Goal: Check status: Check status

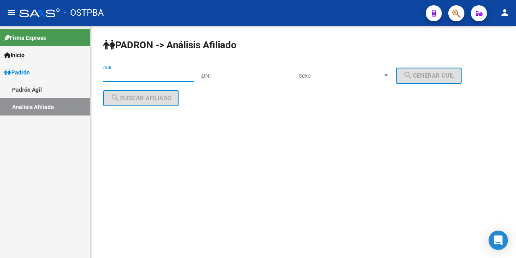
drag, startPoint x: 108, startPoint y: 75, endPoint x: 115, endPoint y: 75, distance: 6.5
click at [113, 76] on input "CUIL" at bounding box center [148, 76] width 91 height 7
click at [215, 75] on input "DNI" at bounding box center [247, 76] width 91 height 7
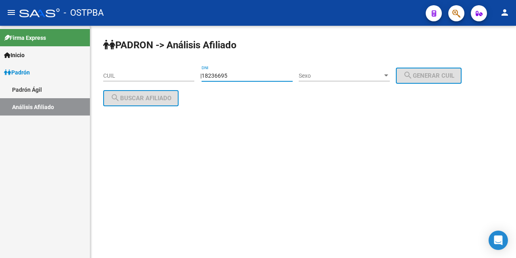
type input "18236695"
click at [388, 77] on div at bounding box center [386, 76] width 4 height 2
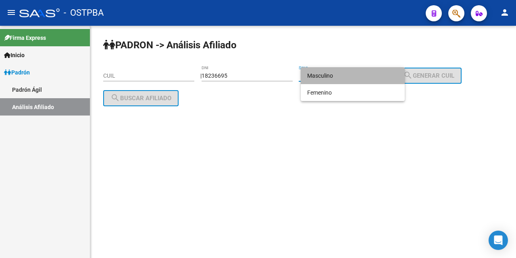
click at [366, 76] on span "Masculino" at bounding box center [352, 75] width 91 height 17
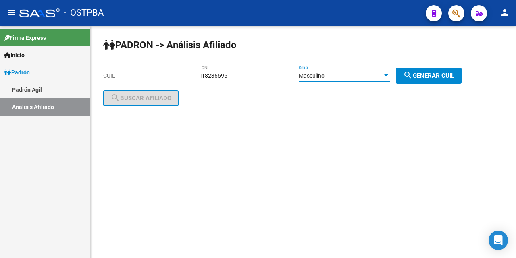
drag, startPoint x: 434, startPoint y: 79, endPoint x: 358, endPoint y: 87, distance: 76.3
click at [433, 79] on button "search Generar CUIL" at bounding box center [429, 76] width 66 height 16
type input "20-18236695-2"
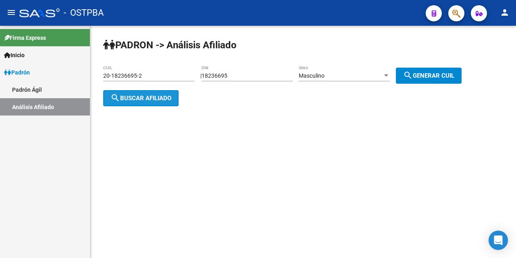
click at [166, 95] on span "search Buscar afiliado" at bounding box center [140, 98] width 61 height 7
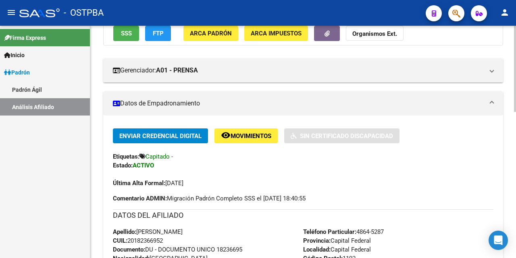
scroll to position [81, 0]
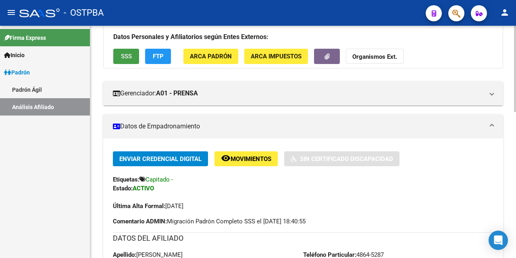
click at [125, 59] on span "SSS" at bounding box center [126, 56] width 11 height 7
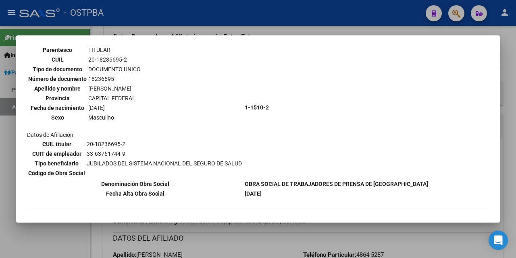
scroll to position [0, 0]
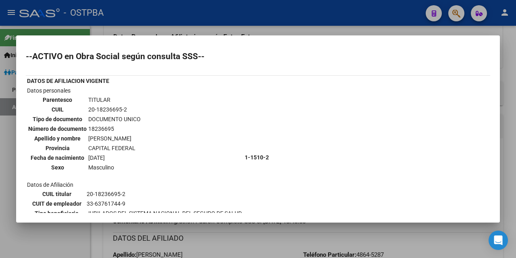
click at [276, 31] on div at bounding box center [258, 129] width 516 height 258
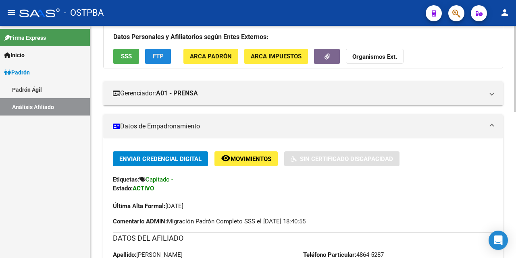
click at [159, 56] on span "FTP" at bounding box center [158, 56] width 11 height 7
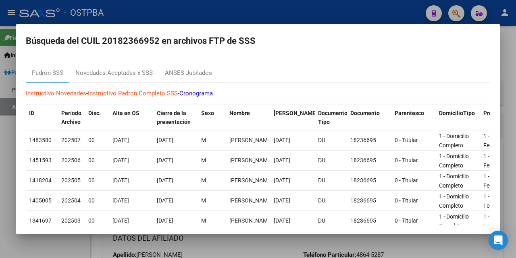
click at [284, 15] on div at bounding box center [258, 129] width 516 height 258
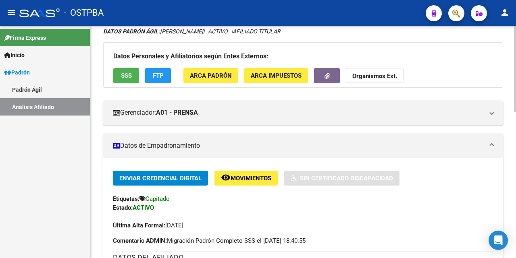
scroll to position [121, 0]
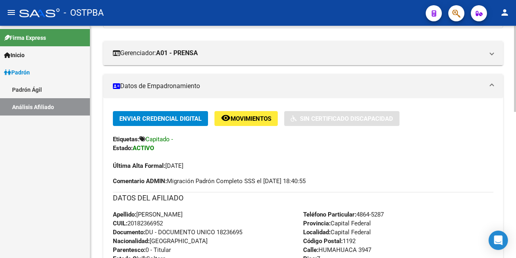
click at [516, 64] on div at bounding box center [515, 142] width 2 height 233
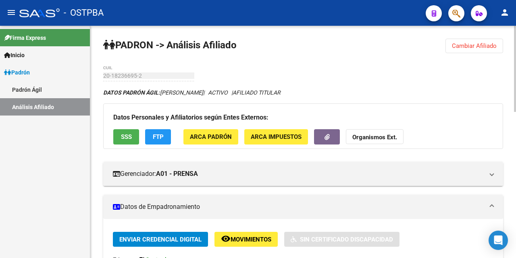
click at [478, 41] on button "Cambiar Afiliado" at bounding box center [474, 46] width 58 height 15
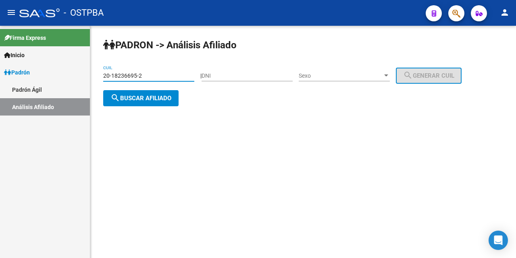
click at [170, 75] on input "20-18236695-2" at bounding box center [148, 76] width 91 height 7
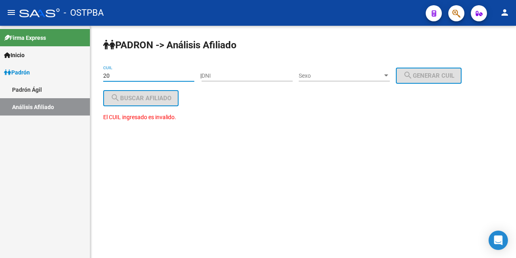
type input "2"
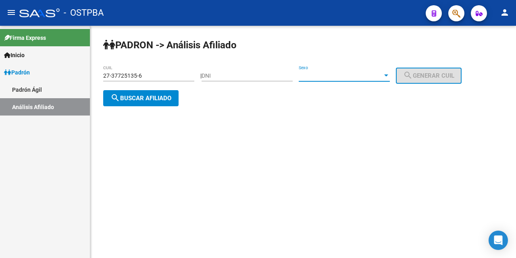
click at [390, 73] on div at bounding box center [386, 76] width 7 height 6
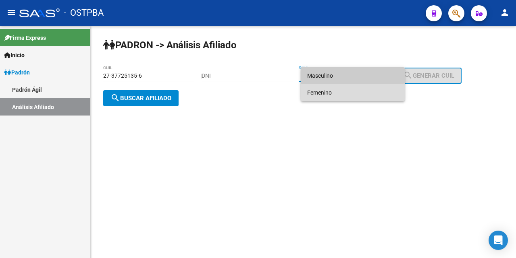
click at [350, 92] on span "Femenino" at bounding box center [352, 92] width 91 height 17
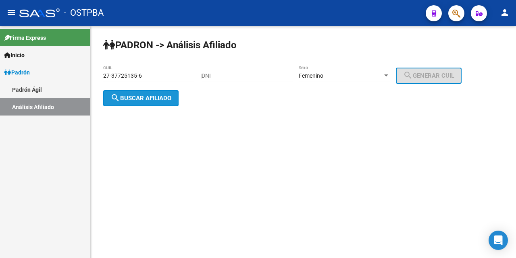
click at [173, 98] on button "search Buscar afiliado" at bounding box center [140, 98] width 75 height 16
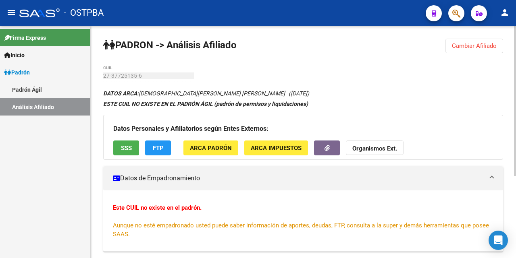
click at [128, 148] on span "SSS" at bounding box center [126, 148] width 11 height 7
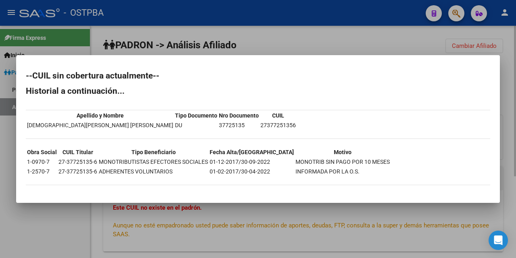
click at [287, 41] on div at bounding box center [258, 129] width 516 height 258
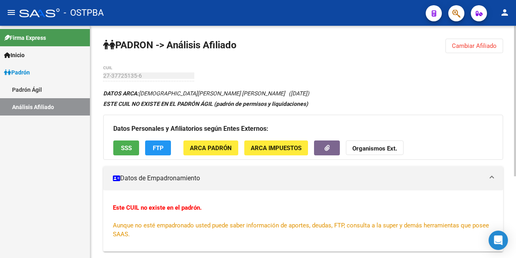
click at [162, 148] on span "FTP" at bounding box center [158, 148] width 11 height 7
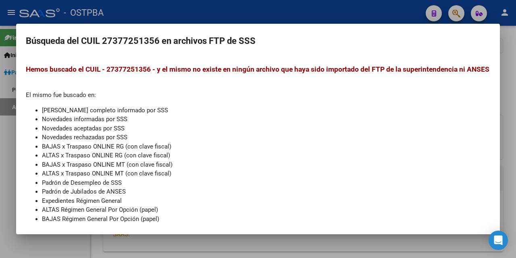
click at [288, 11] on div at bounding box center [258, 129] width 516 height 258
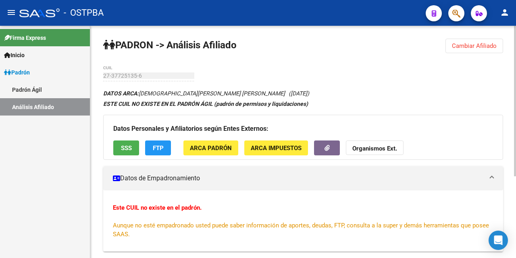
click at [464, 48] on span "Cambiar Afiliado" at bounding box center [474, 45] width 45 height 7
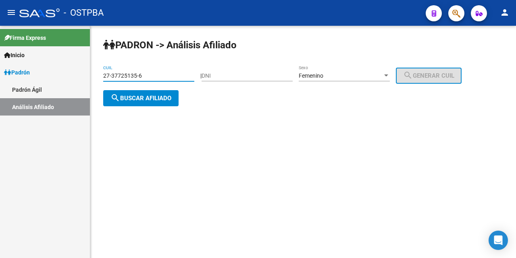
drag, startPoint x: 173, startPoint y: 74, endPoint x: 179, endPoint y: 71, distance: 6.5
click at [176, 73] on input "27-37725135-6" at bounding box center [148, 76] width 91 height 7
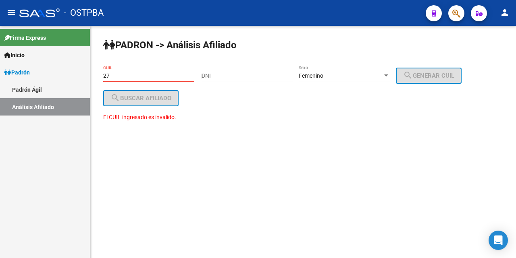
type input "2"
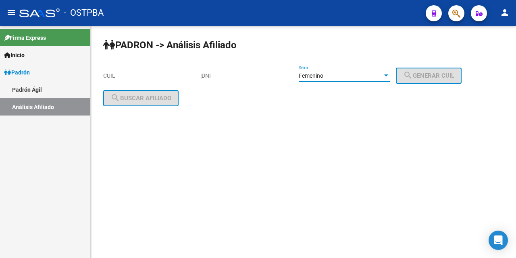
click at [390, 74] on div at bounding box center [386, 76] width 7 height 6
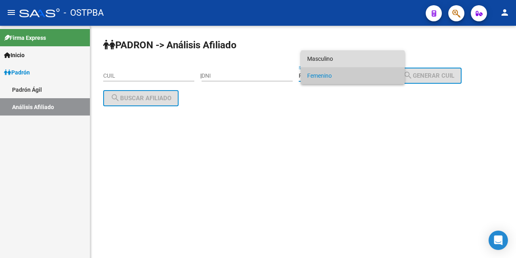
drag, startPoint x: 354, startPoint y: 59, endPoint x: 339, endPoint y: 66, distance: 15.7
click at [354, 62] on span "Masculino" at bounding box center [352, 58] width 91 height 17
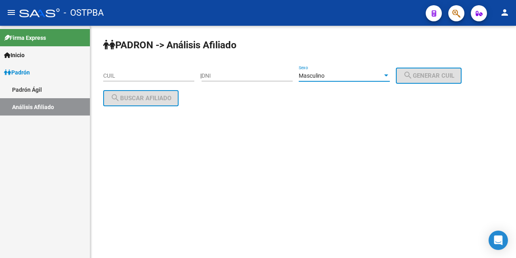
drag, startPoint x: 219, startPoint y: 77, endPoint x: 227, endPoint y: 71, distance: 10.4
click at [222, 74] on input "DNI" at bounding box center [247, 76] width 91 height 7
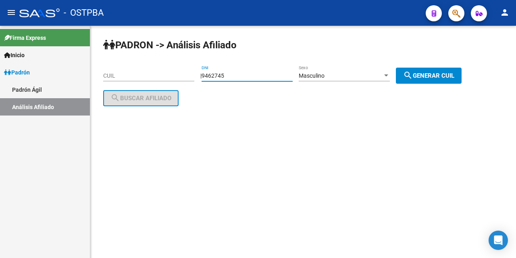
type input "9462745"
click at [427, 75] on span "search Generar CUIL" at bounding box center [428, 75] width 51 height 7
type input "20-09462745-2"
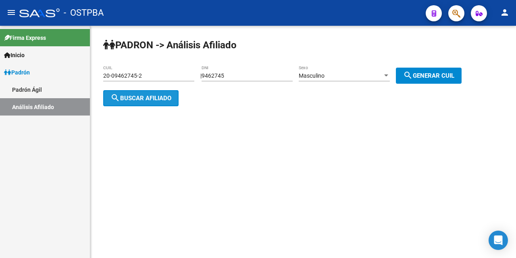
click at [154, 94] on button "search Buscar afiliado" at bounding box center [140, 98] width 75 height 16
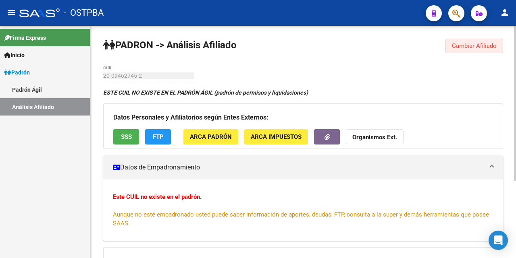
drag, startPoint x: 464, startPoint y: 47, endPoint x: 434, endPoint y: 61, distance: 33.2
click at [462, 47] on span "Cambiar Afiliado" at bounding box center [474, 45] width 45 height 7
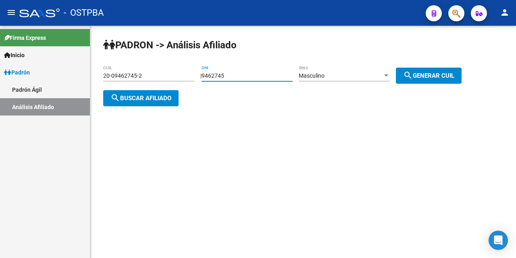
click at [246, 76] on input "9462745" at bounding box center [247, 76] width 91 height 7
type input "94621745"
click at [427, 74] on span "search Generar CUIL" at bounding box center [428, 75] width 51 height 7
type input "20-94621745-0"
click at [158, 98] on span "search Buscar afiliado" at bounding box center [140, 98] width 61 height 7
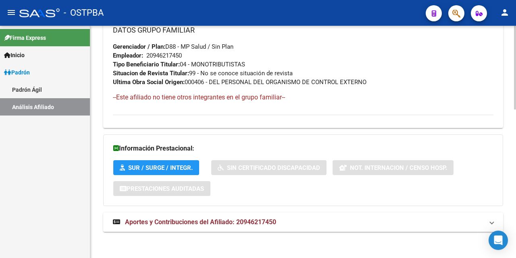
scroll to position [413, 0]
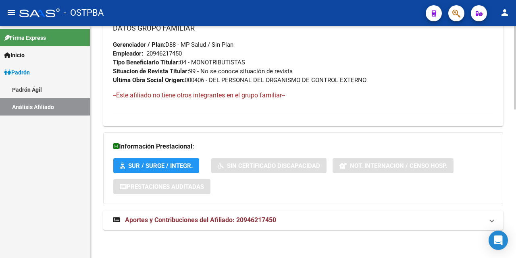
click at [172, 222] on span "Aportes y Contribuciones del Afiliado: 20946217450" at bounding box center [200, 220] width 151 height 8
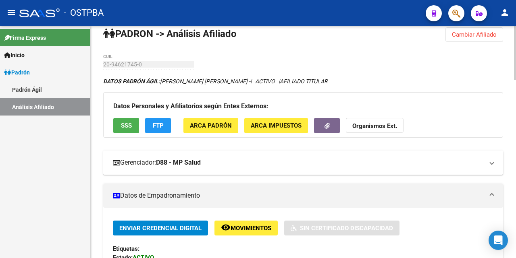
scroll to position [0, 0]
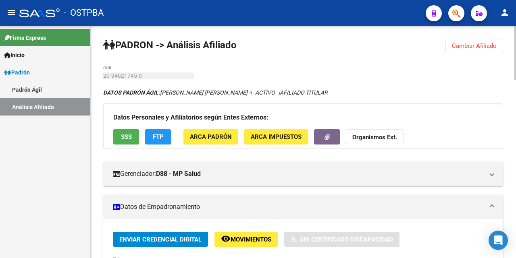
click at [472, 44] on span "Cambiar Afiliado" at bounding box center [474, 45] width 45 height 7
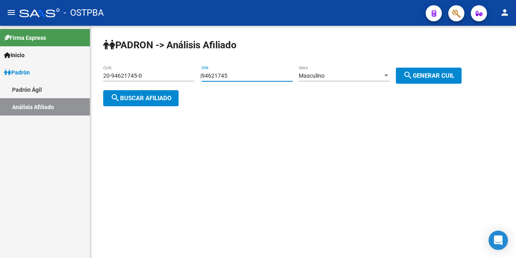
drag, startPoint x: 272, startPoint y: 73, endPoint x: 345, endPoint y: 55, distance: 75.1
click at [272, 79] on div "94621745 DNI" at bounding box center [247, 73] width 91 height 16
type input "9"
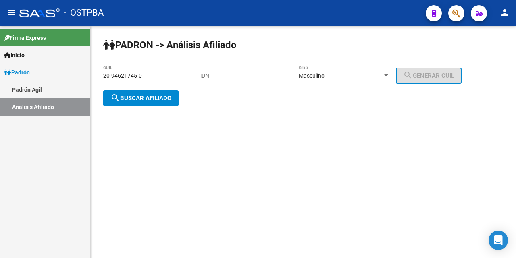
drag, startPoint x: 158, startPoint y: 69, endPoint x: 164, endPoint y: 73, distance: 7.3
click at [153, 73] on div "20-94621745-0 CUIL" at bounding box center [148, 73] width 91 height 16
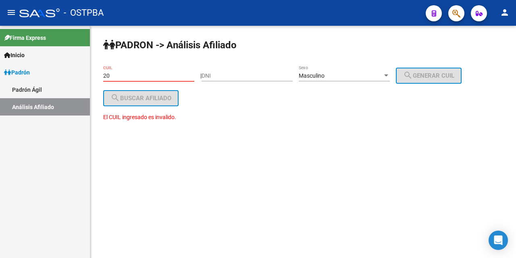
type input "2"
drag, startPoint x: 215, startPoint y: 74, endPoint x: 220, endPoint y: 73, distance: 4.5
click at [216, 74] on input "DNI" at bounding box center [247, 76] width 91 height 7
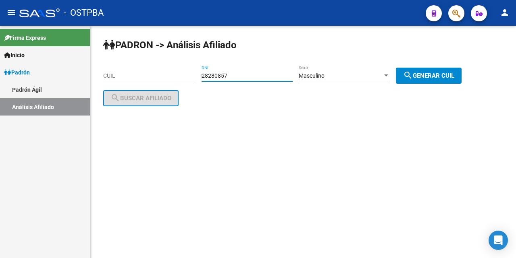
type input "28280857"
click at [439, 75] on span "search Generar CUIL" at bounding box center [428, 75] width 51 height 7
type input "23-28280857-9"
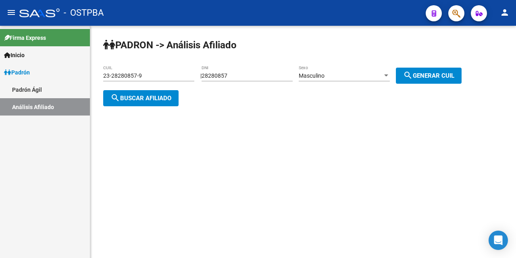
click at [154, 95] on span "search Buscar afiliado" at bounding box center [140, 98] width 61 height 7
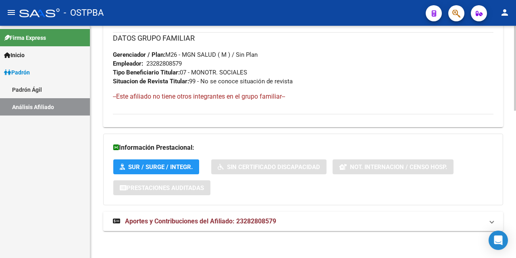
scroll to position [404, 0]
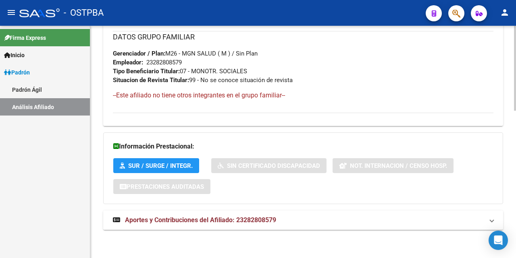
click at [227, 220] on span "Aportes y Contribuciones del Afiliado: 23282808579" at bounding box center [200, 220] width 151 height 8
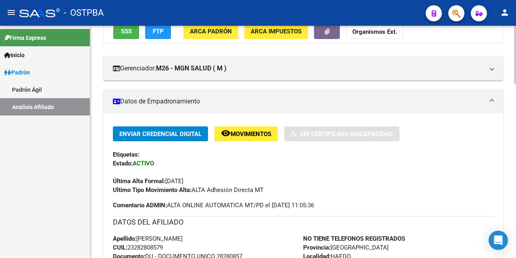
scroll to position [1, 0]
